Goal: Find contact information: Find contact information

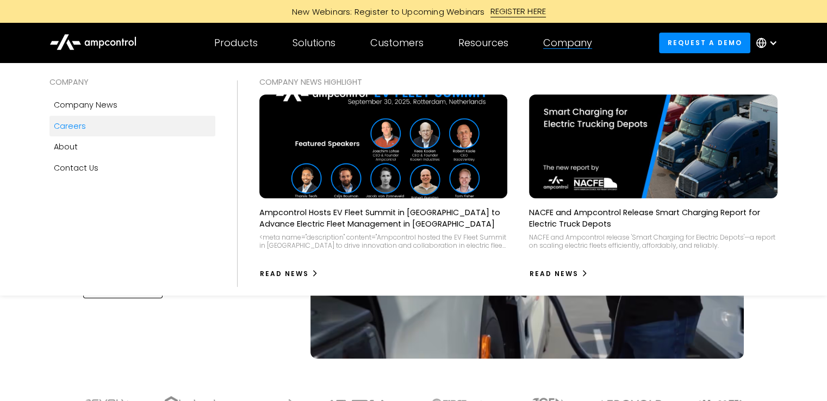
click at [80, 126] on div "Careers" at bounding box center [70, 126] width 32 height 12
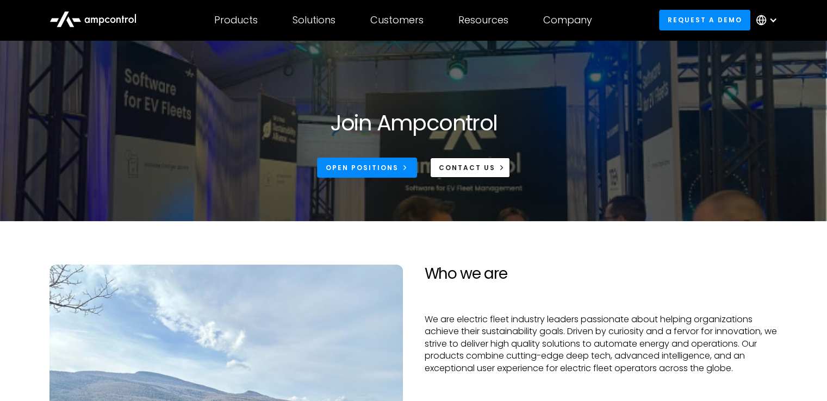
click at [365, 155] on div "Join Ampcontrol Open Positions CONTACT US" at bounding box center [413, 144] width 353 height 68
click at [371, 168] on div "Open Positions" at bounding box center [362, 168] width 73 height 10
click at [491, 173] on link "CONTACT US" at bounding box center [470, 168] width 80 height 20
